Goal: Task Accomplishment & Management: Complete application form

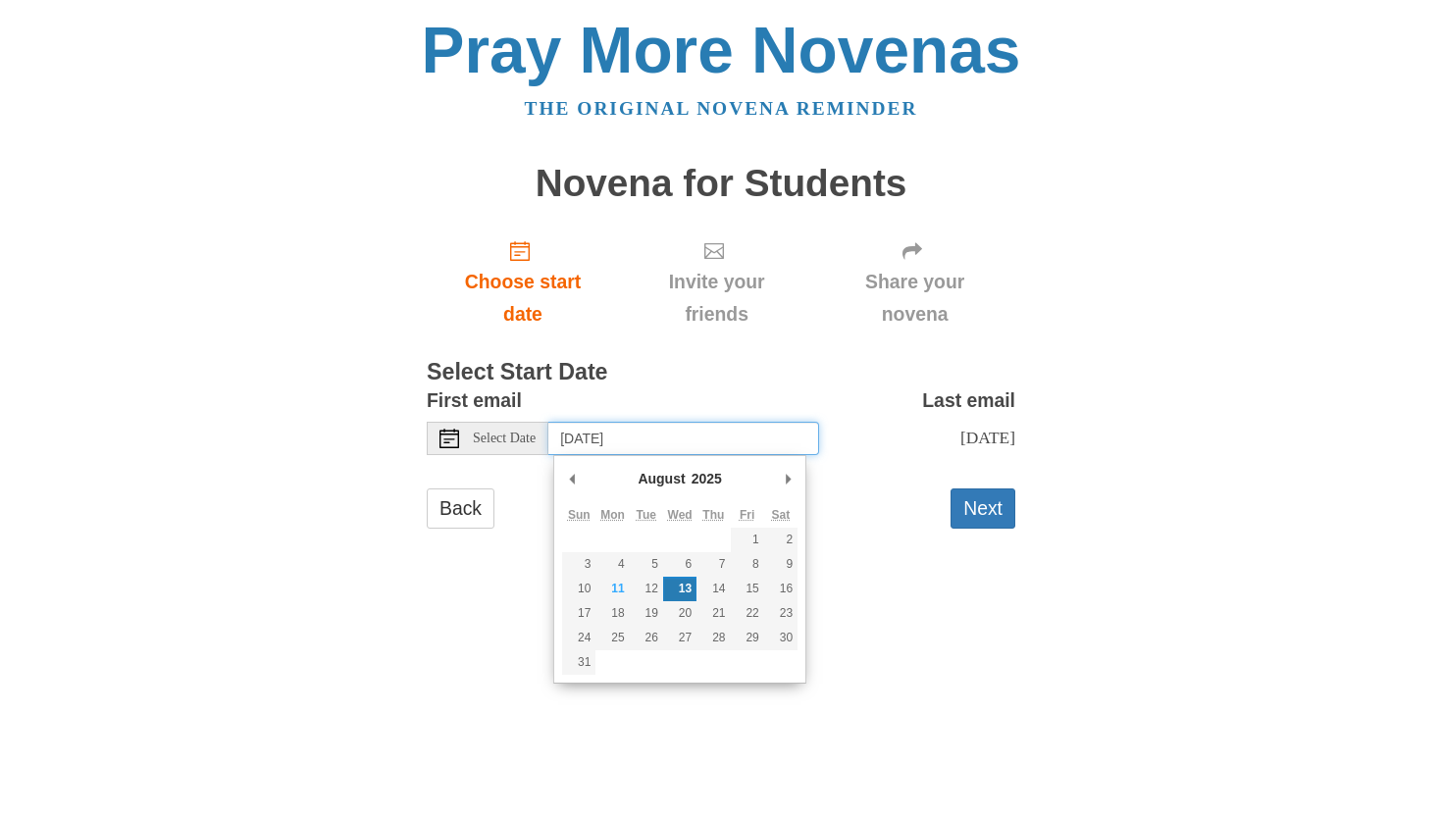
click at [622, 447] on input "Wednesday, August 13th" at bounding box center [683, 438] width 271 height 33
type input "Monday, August 11th"
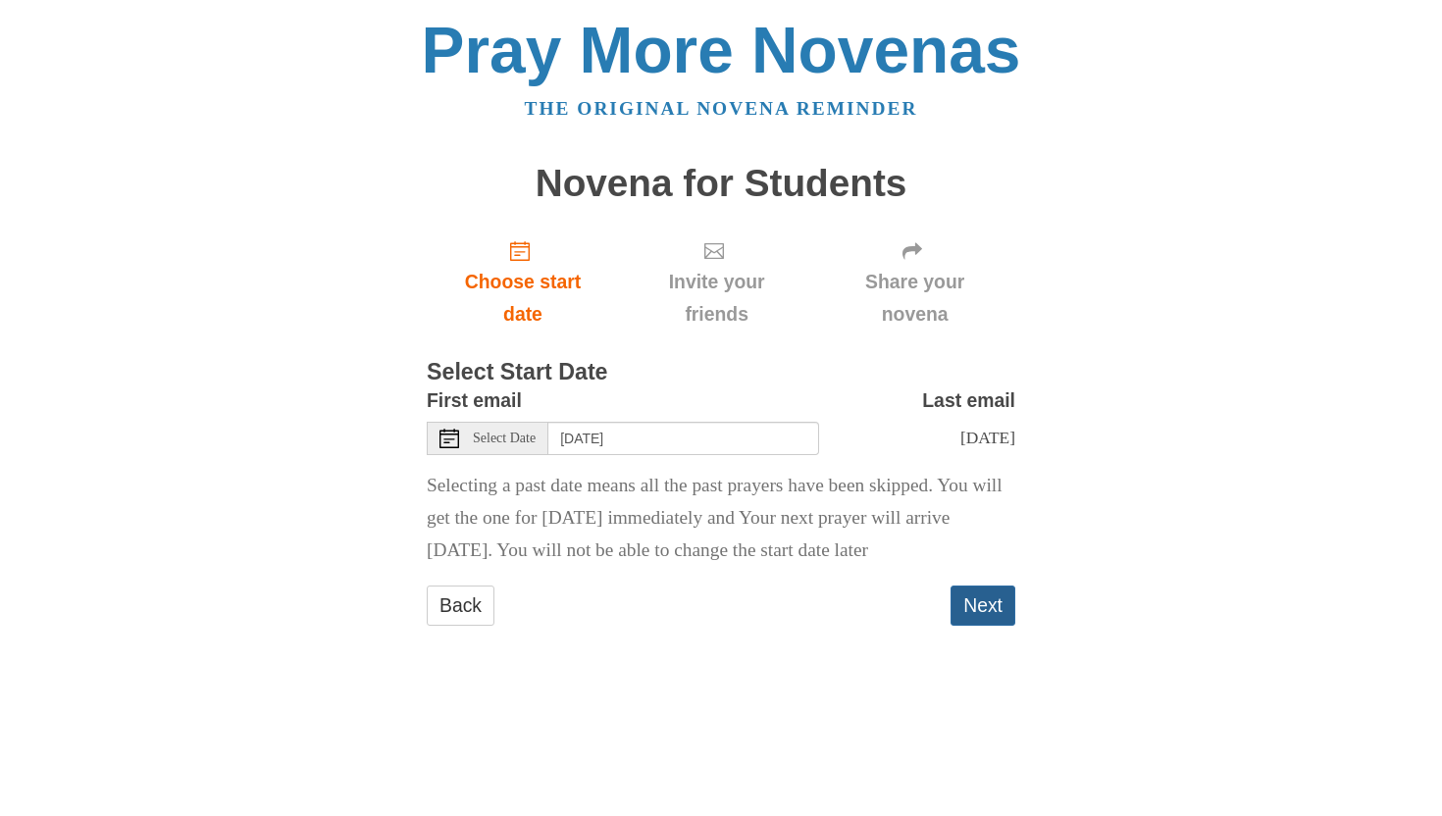
click at [980, 591] on button "Next" at bounding box center [983, 606] width 65 height 40
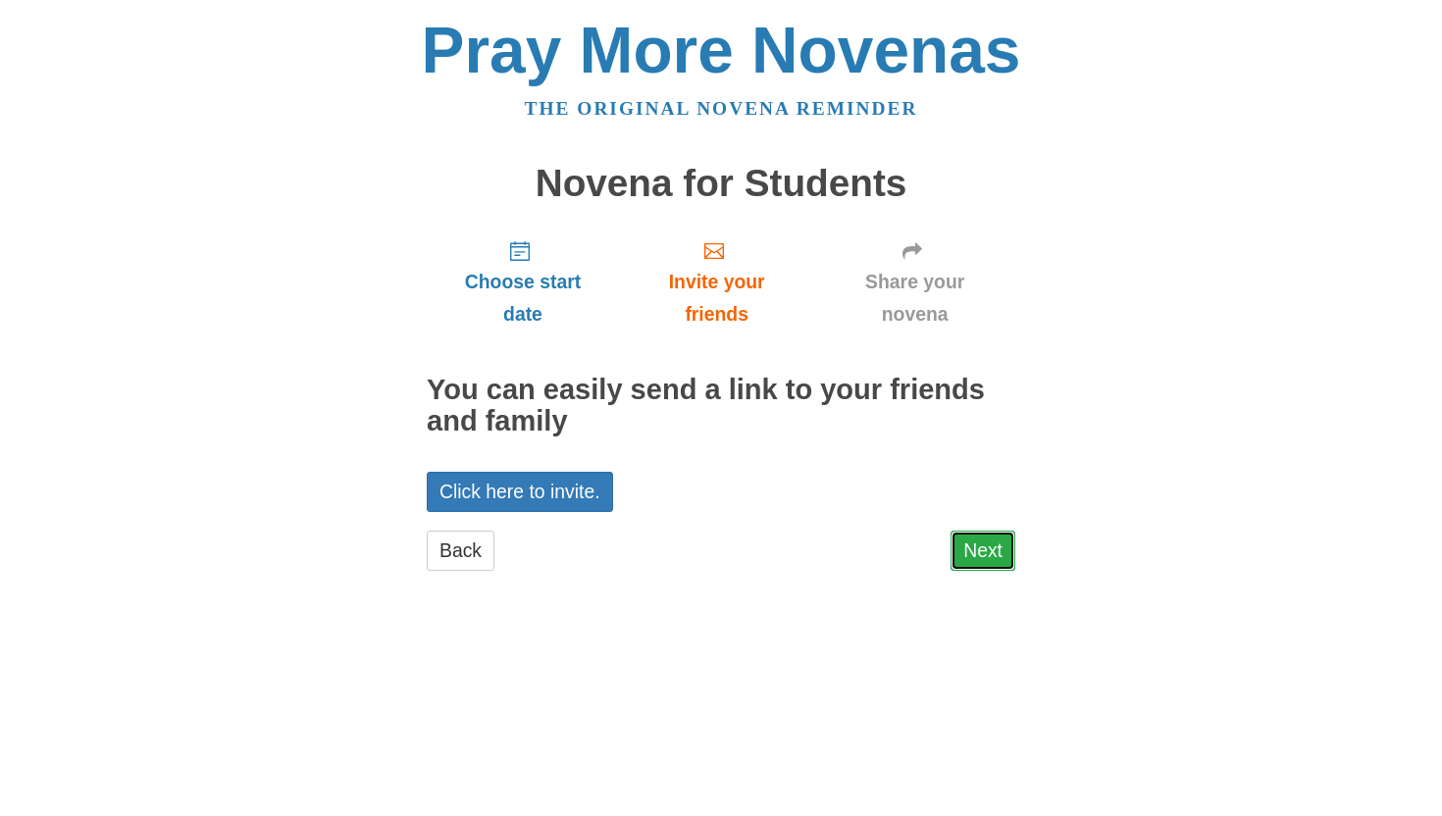
click at [1005, 547] on link "Next" at bounding box center [983, 551] width 65 height 40
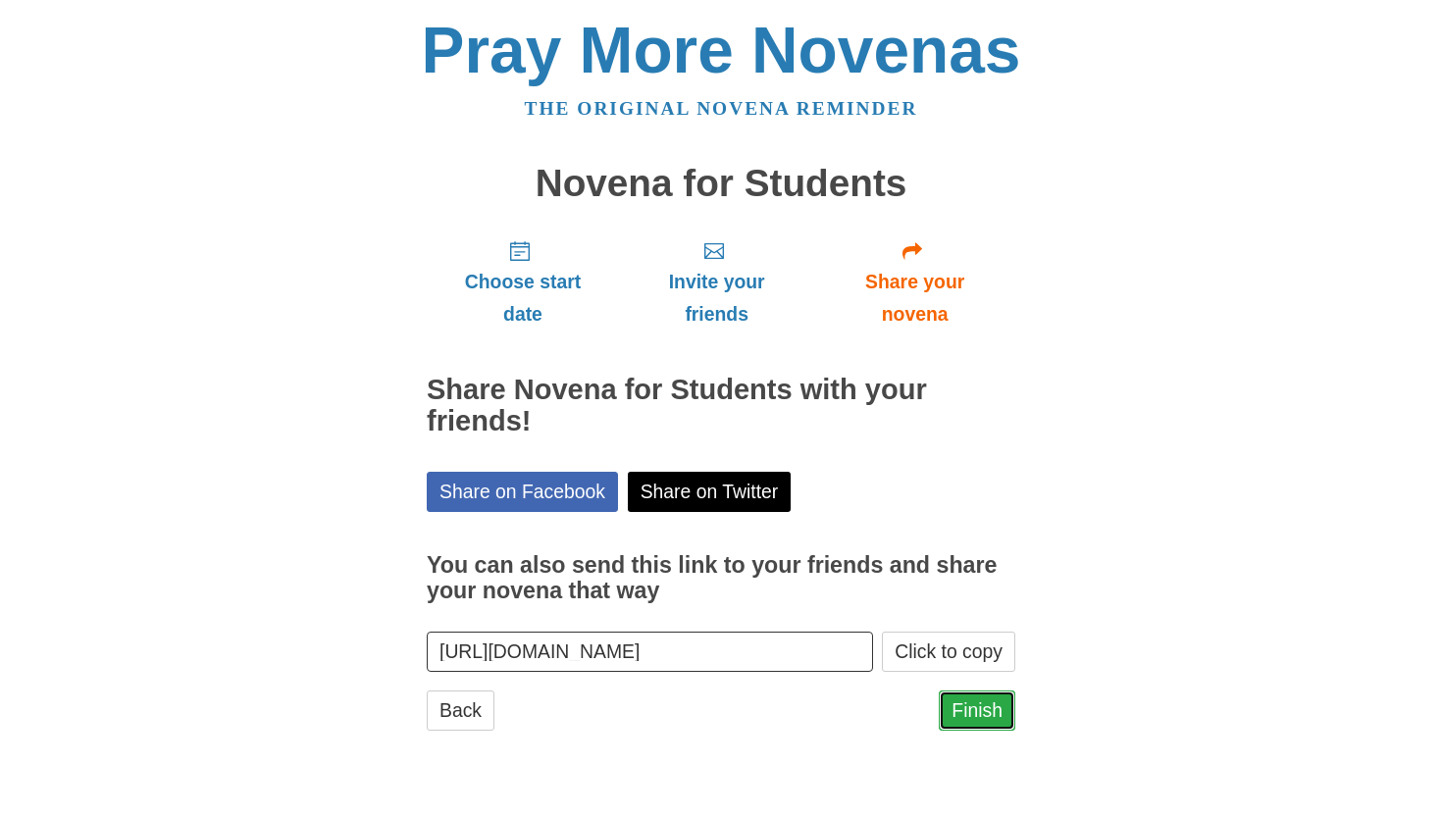
click at [986, 704] on link "Finish" at bounding box center [977, 711] width 77 height 40
